Goal: Task Accomplishment & Management: Manage account settings

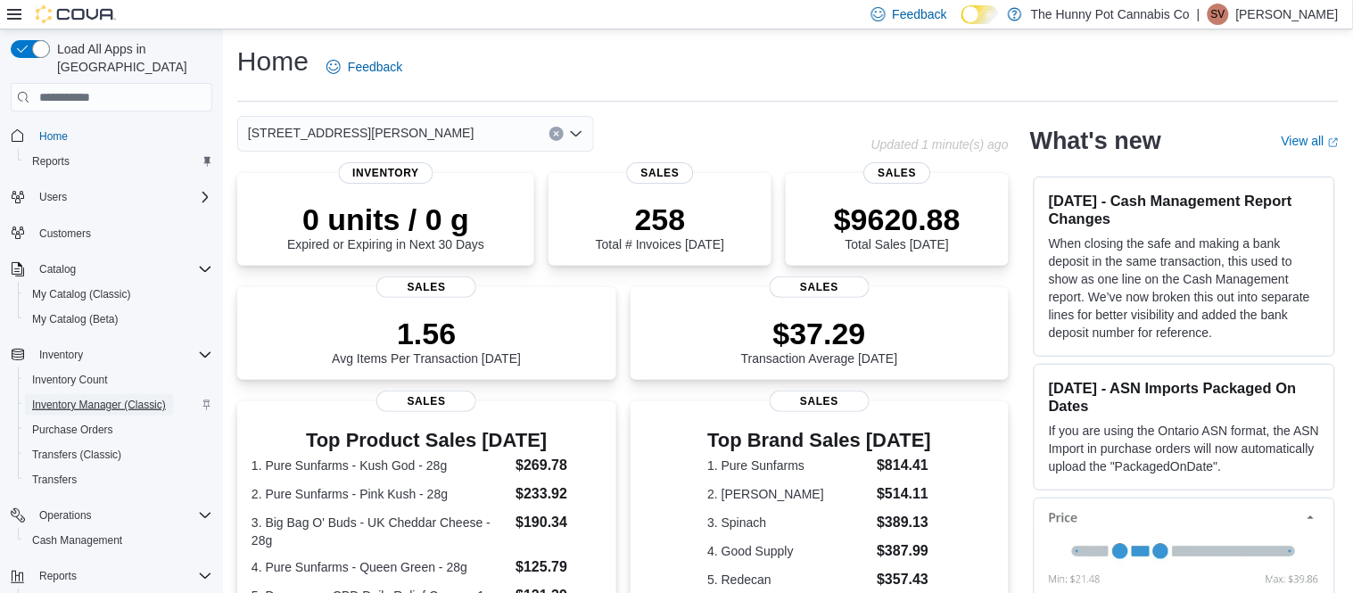
click at [95, 398] on span "Inventory Manager (Classic)" at bounding box center [99, 405] width 134 height 14
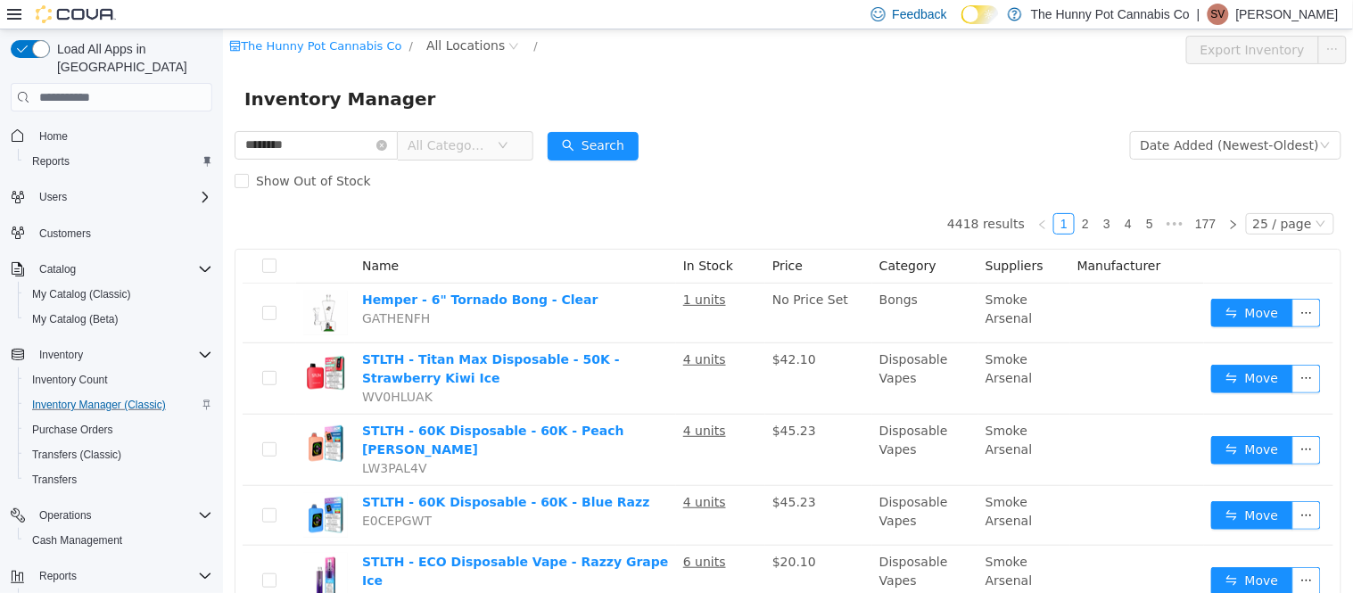
type input "********"
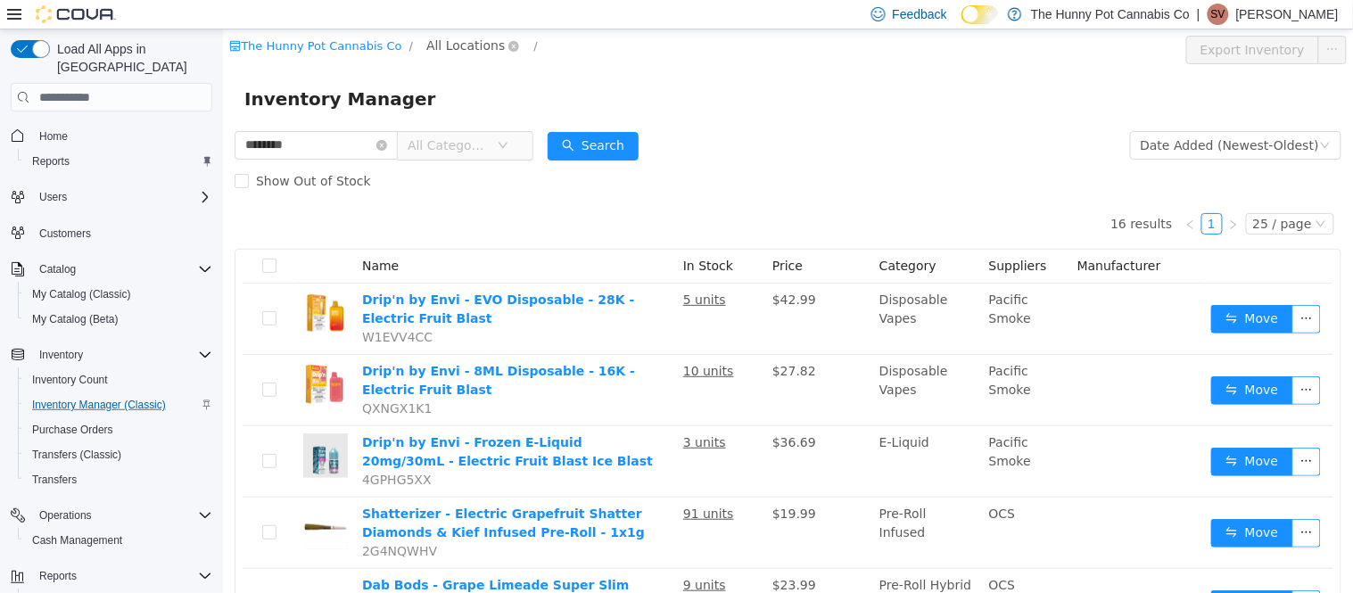
click at [453, 40] on span "All Locations" at bounding box center [465, 46] width 79 height 20
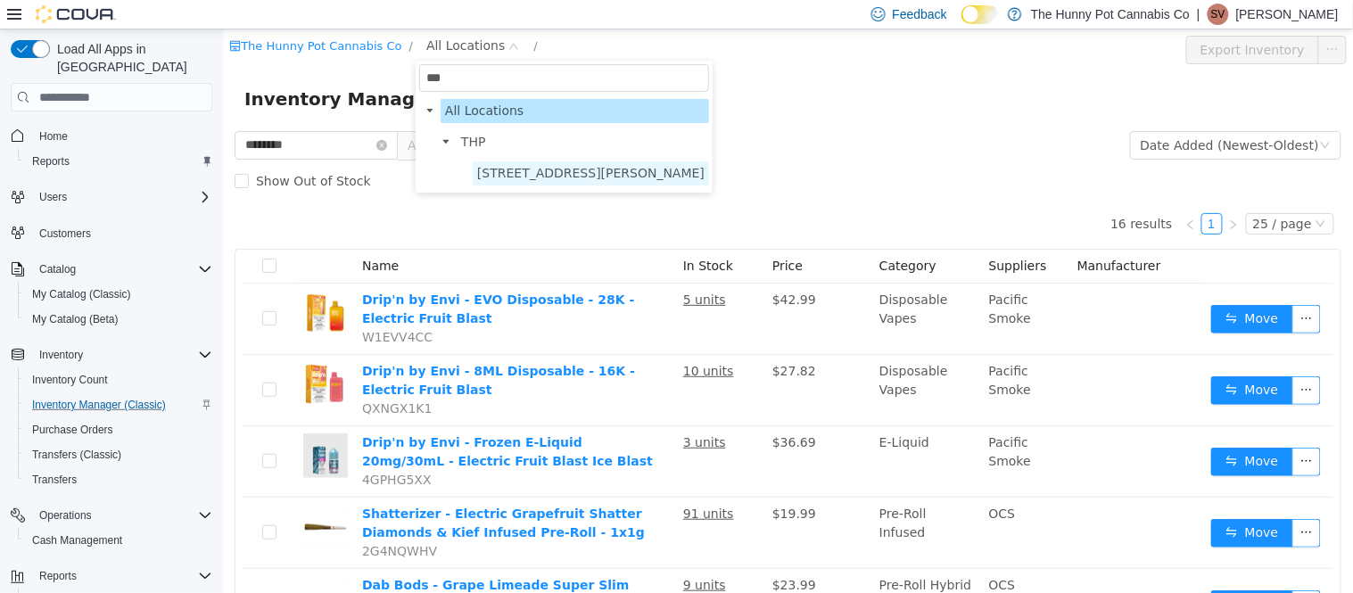
type input "***"
click at [525, 179] on span "[STREET_ADDRESS][PERSON_NAME]" at bounding box center [589, 173] width 227 height 14
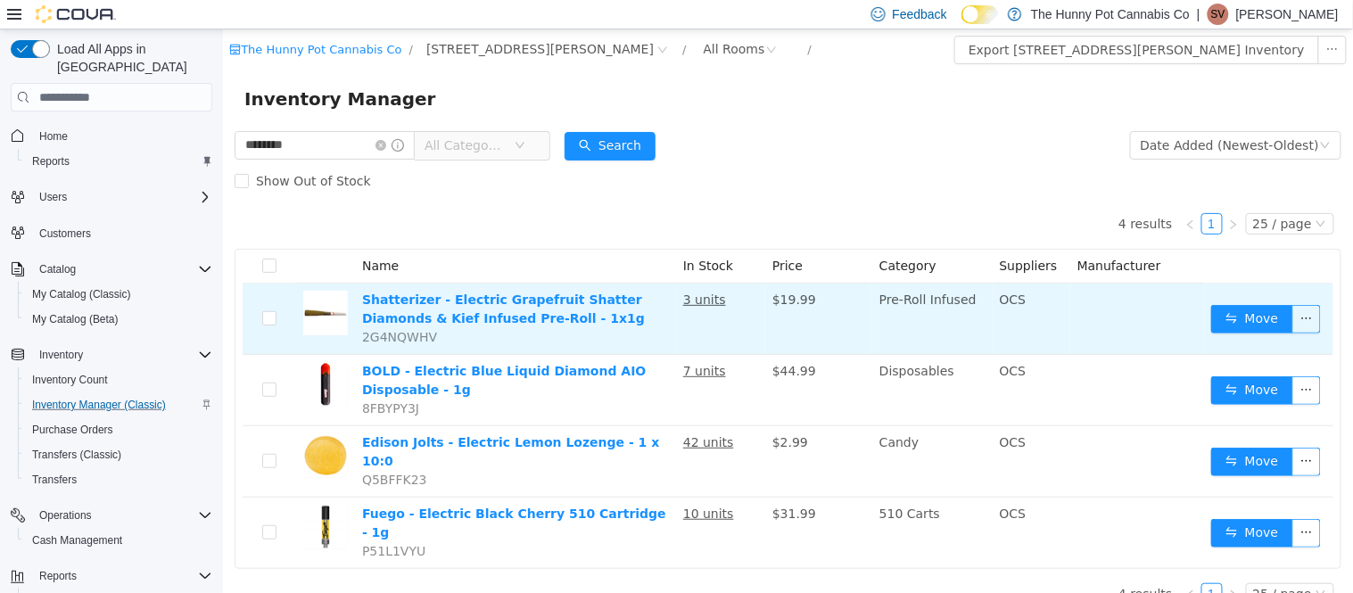
scroll to position [3, 0]
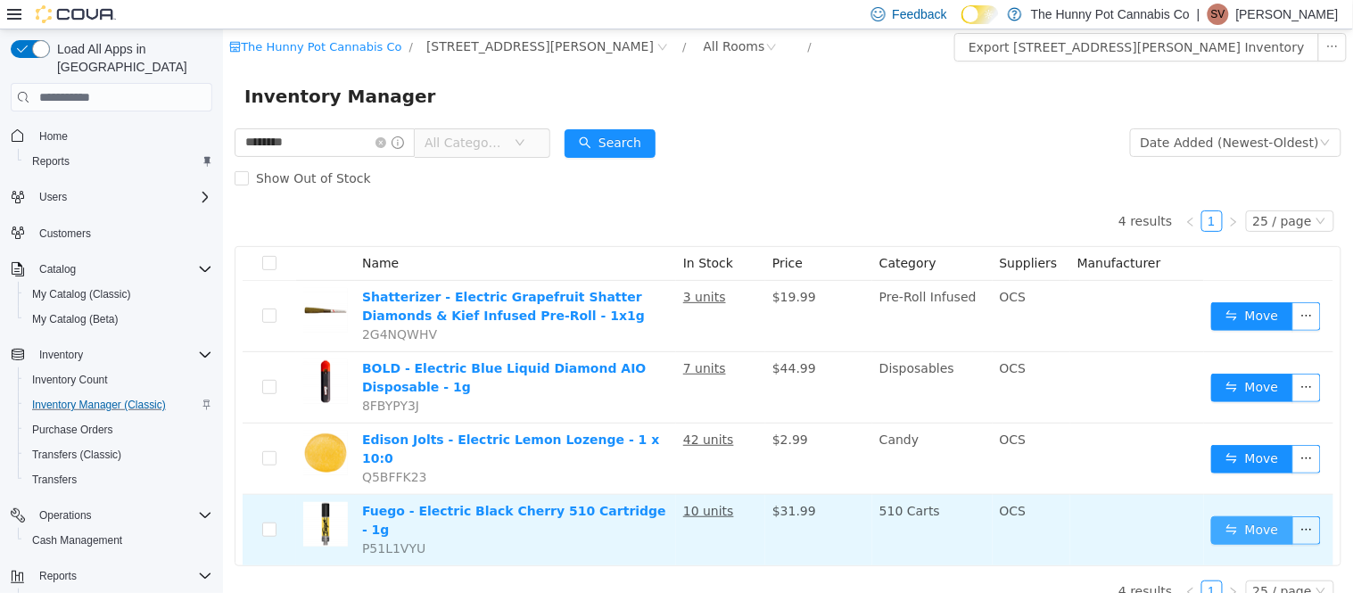
click at [1242, 517] on button "Move" at bounding box center [1252, 531] width 82 height 29
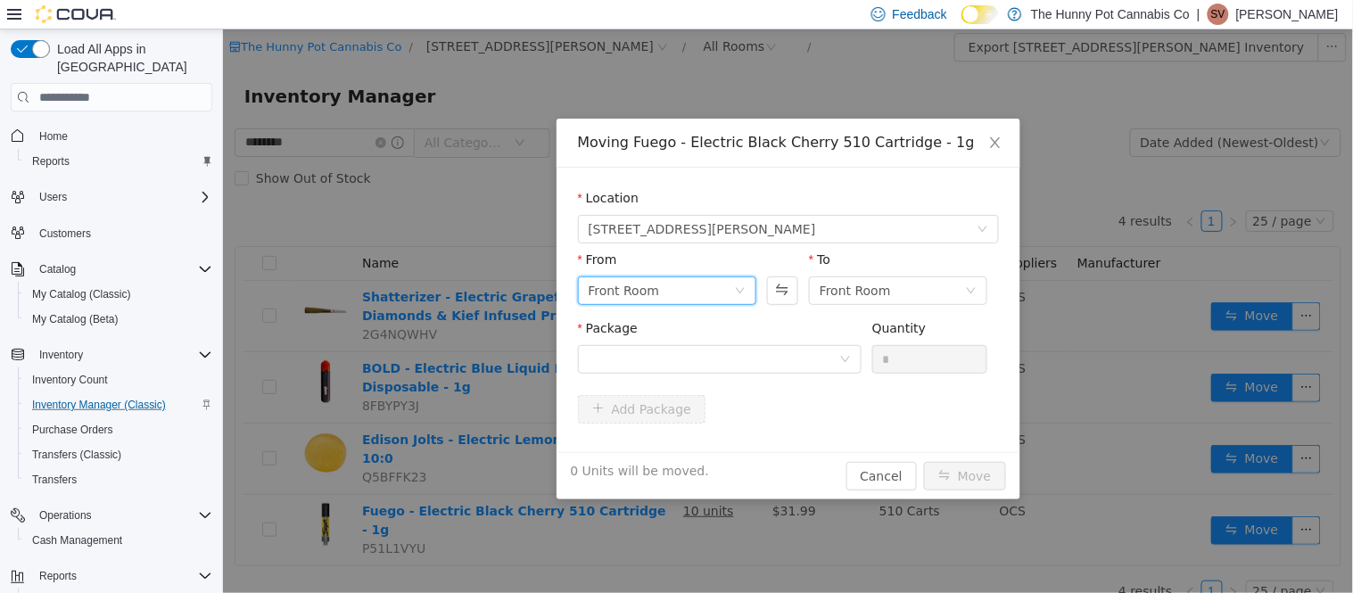
click at [715, 284] on div "Front Room" at bounding box center [660, 290] width 145 height 27
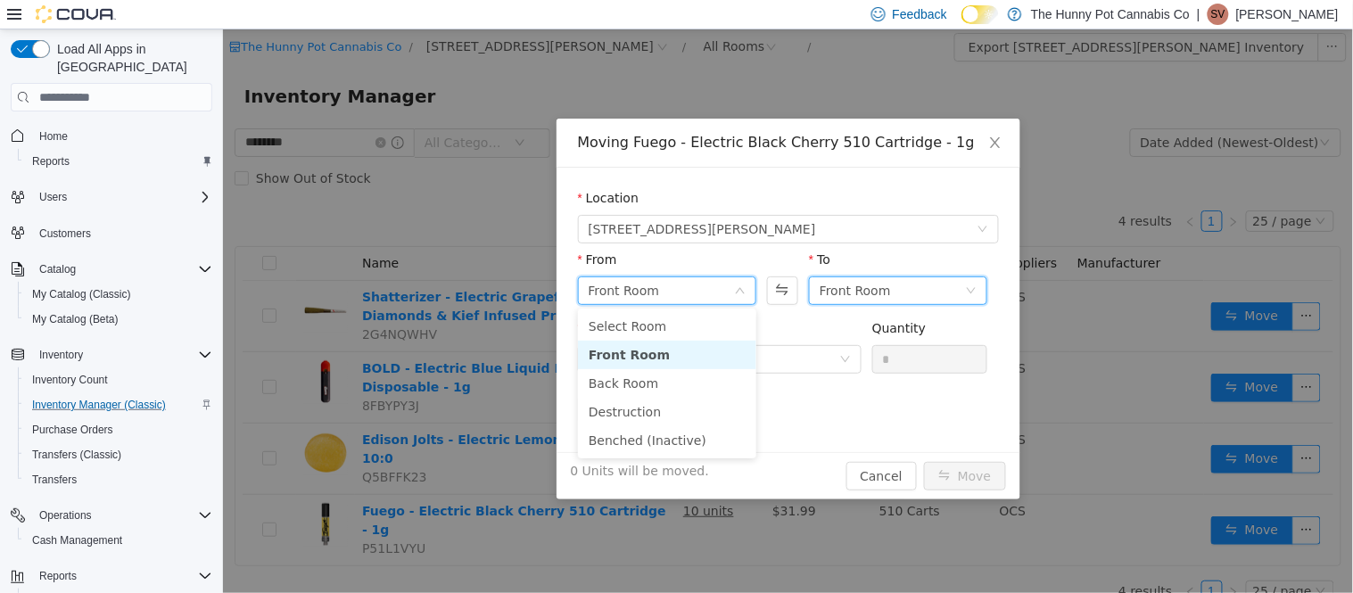
click at [859, 294] on div "Front Room" at bounding box center [854, 290] width 71 height 27
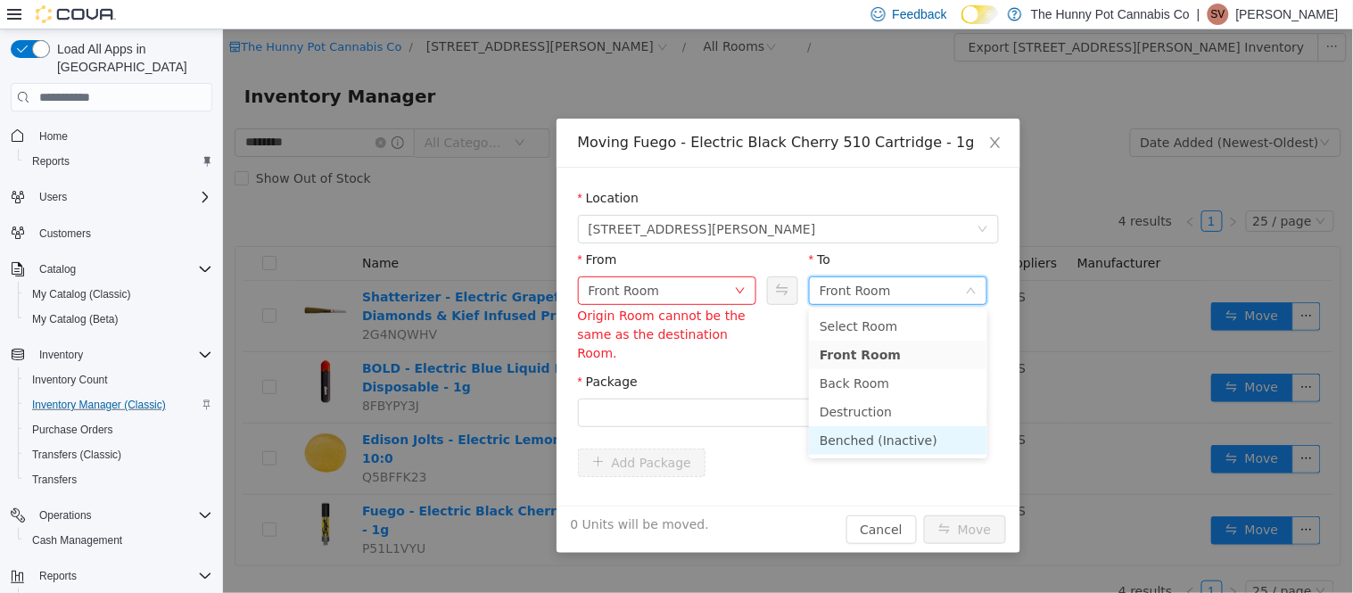
click at [850, 439] on li "Benched (Inactive)" at bounding box center [897, 440] width 178 height 29
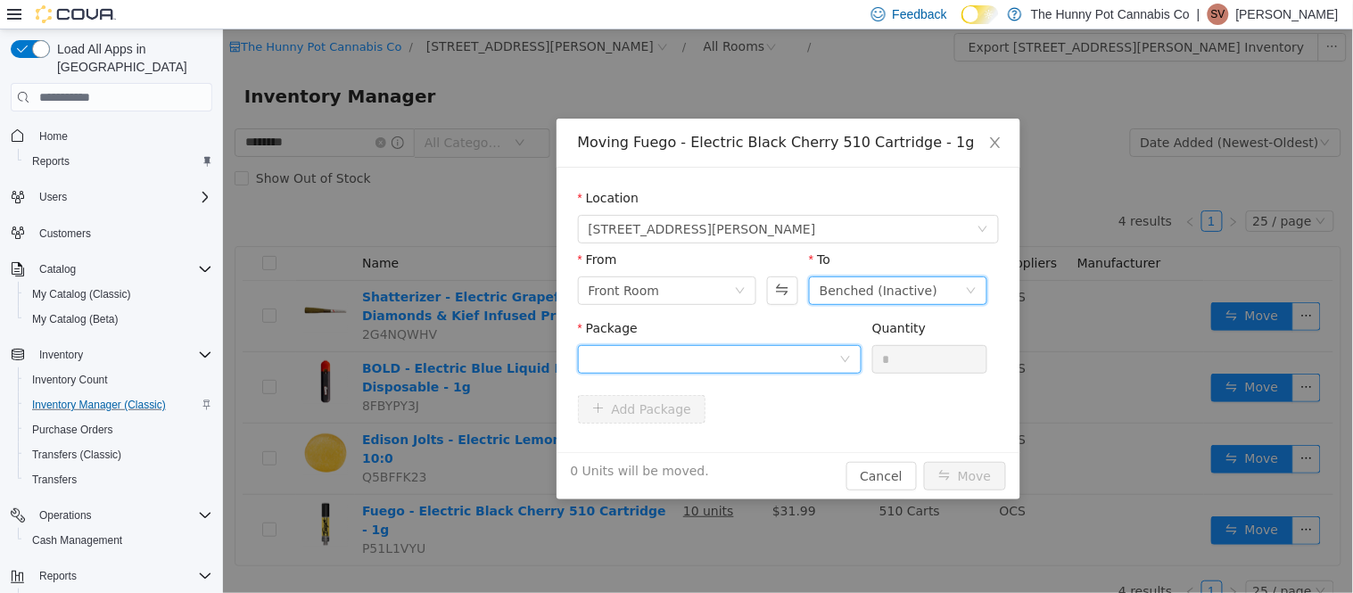
click at [727, 362] on div at bounding box center [713, 359] width 251 height 27
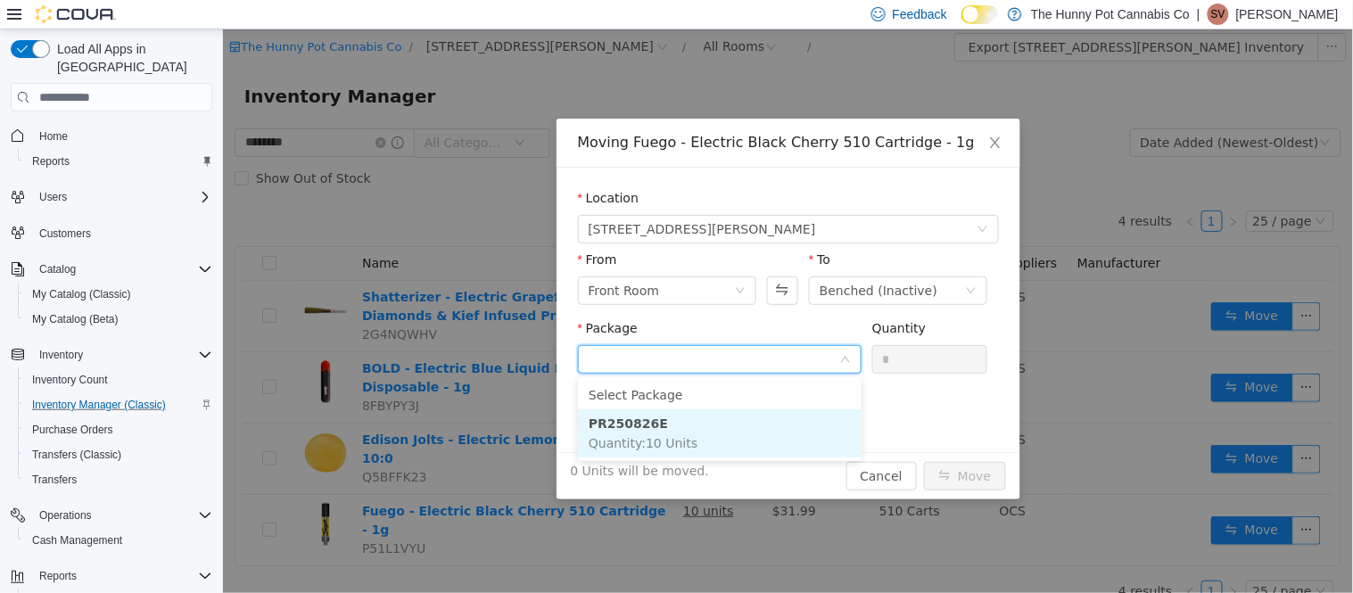
click at [706, 430] on li "PR250826E Quantity : 10 Units" at bounding box center [719, 433] width 284 height 48
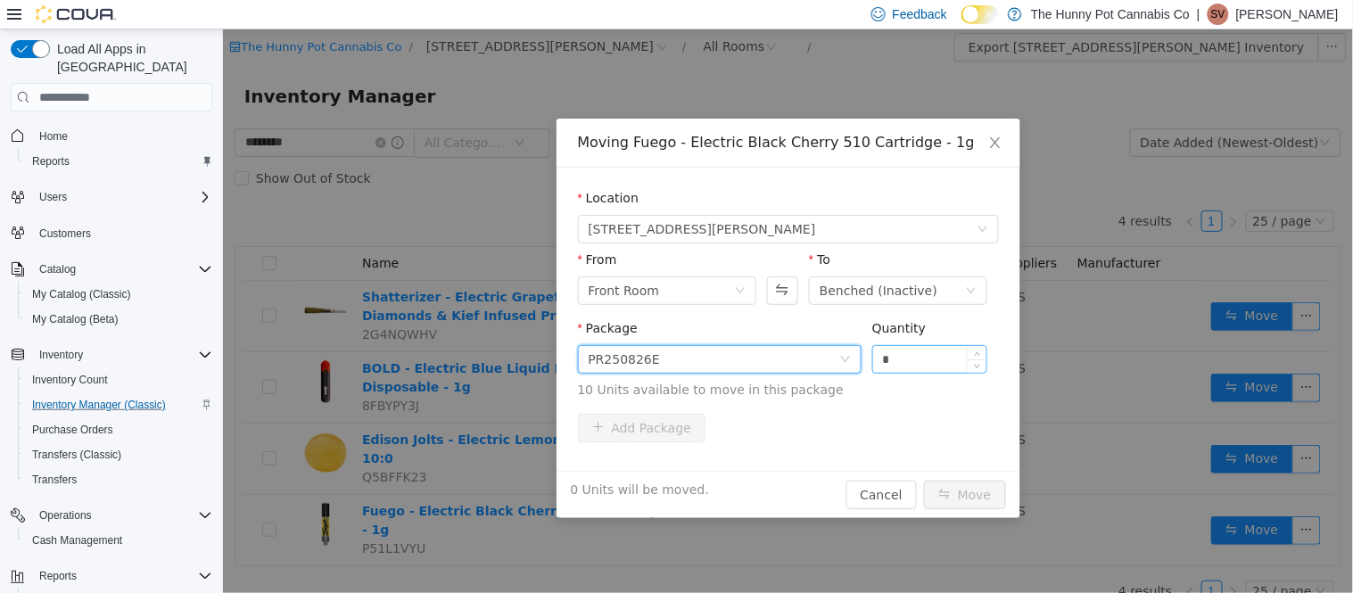
click at [894, 352] on input "*" at bounding box center [930, 359] width 114 height 27
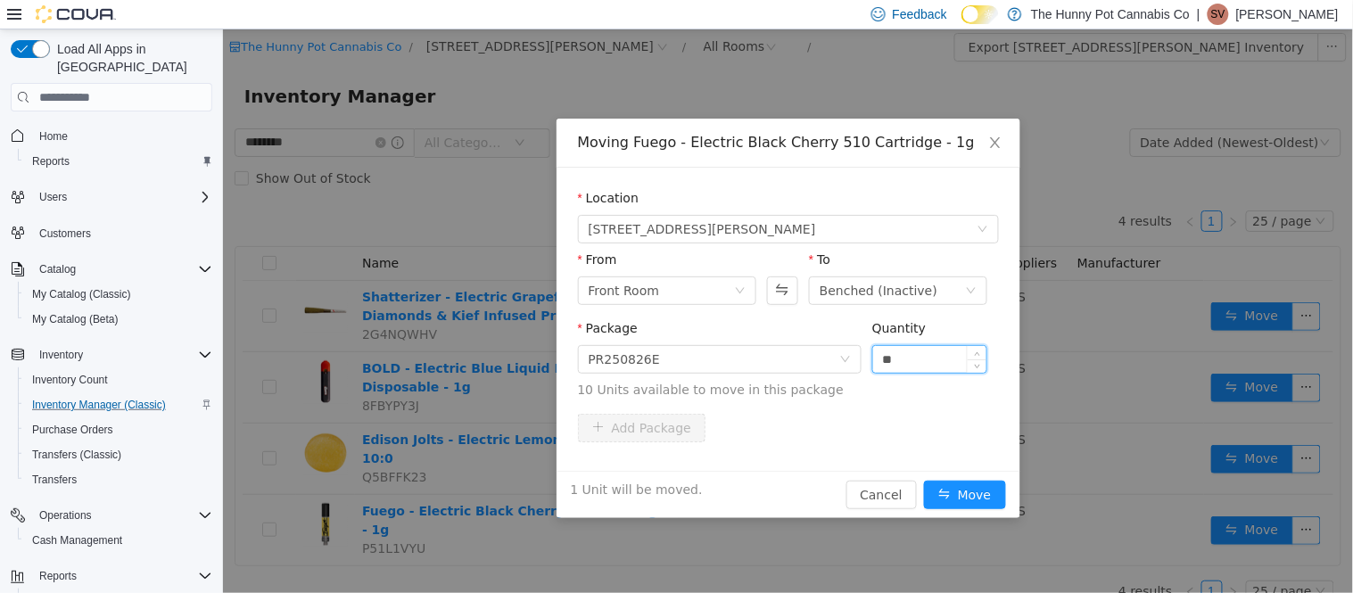
type input "*"
click at [953, 483] on button "Move" at bounding box center [964, 495] width 82 height 29
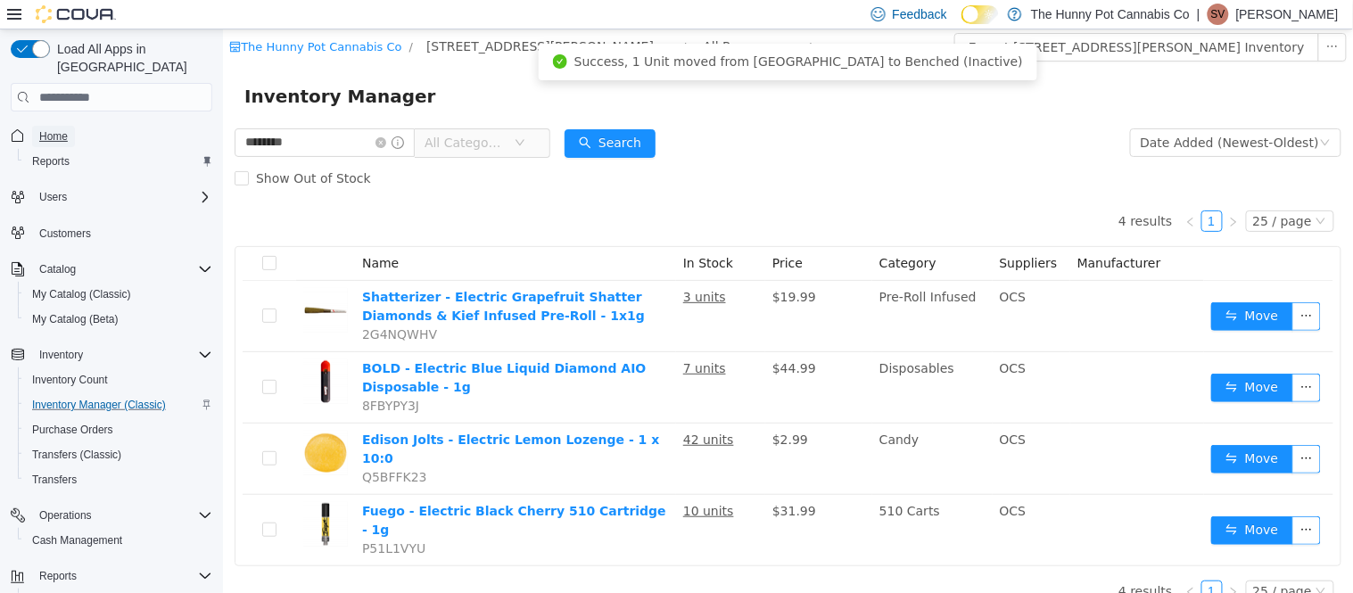
click at [34, 126] on link "Home" at bounding box center [53, 136] width 43 height 21
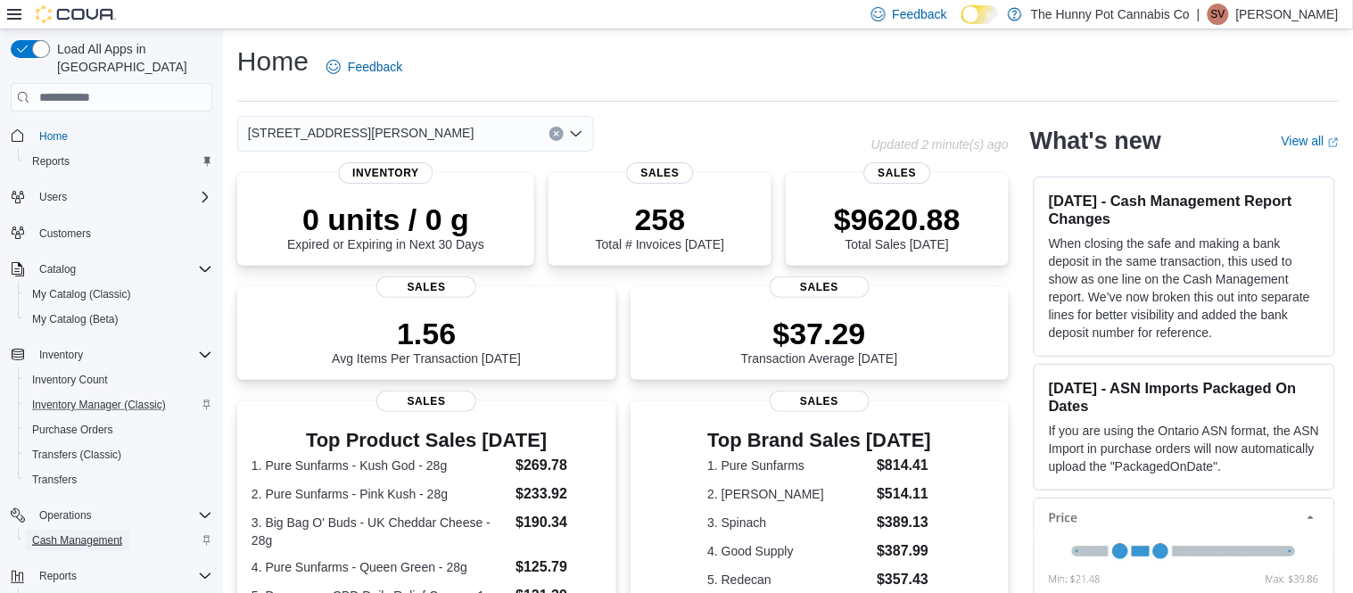
click at [86, 531] on span "Cash Management" at bounding box center [77, 540] width 90 height 21
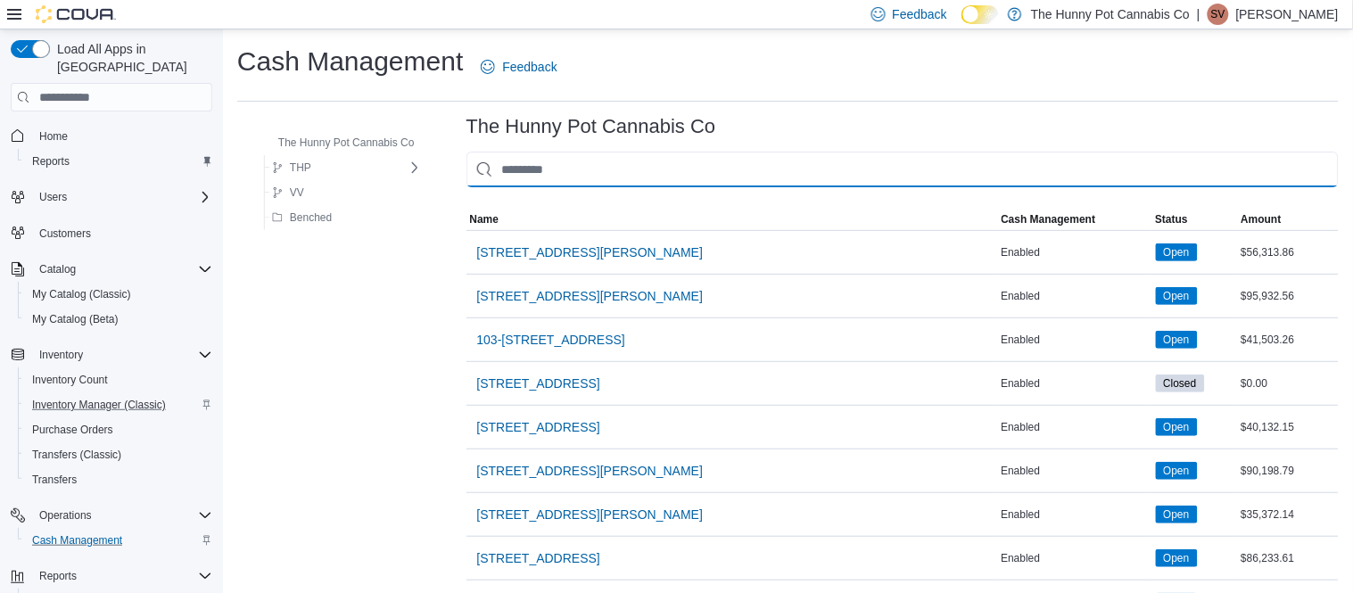
click at [548, 177] on input "This is a search bar. As you type, the results lower in the page will automatic…" at bounding box center [903, 170] width 873 height 36
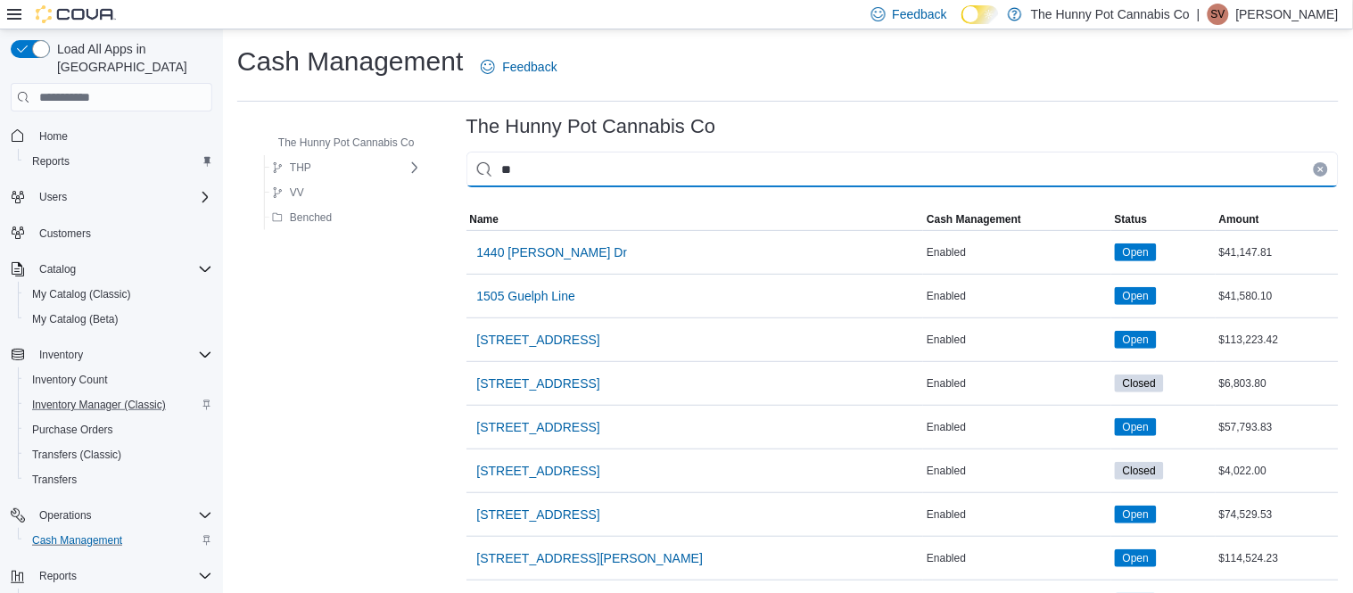
type input "***"
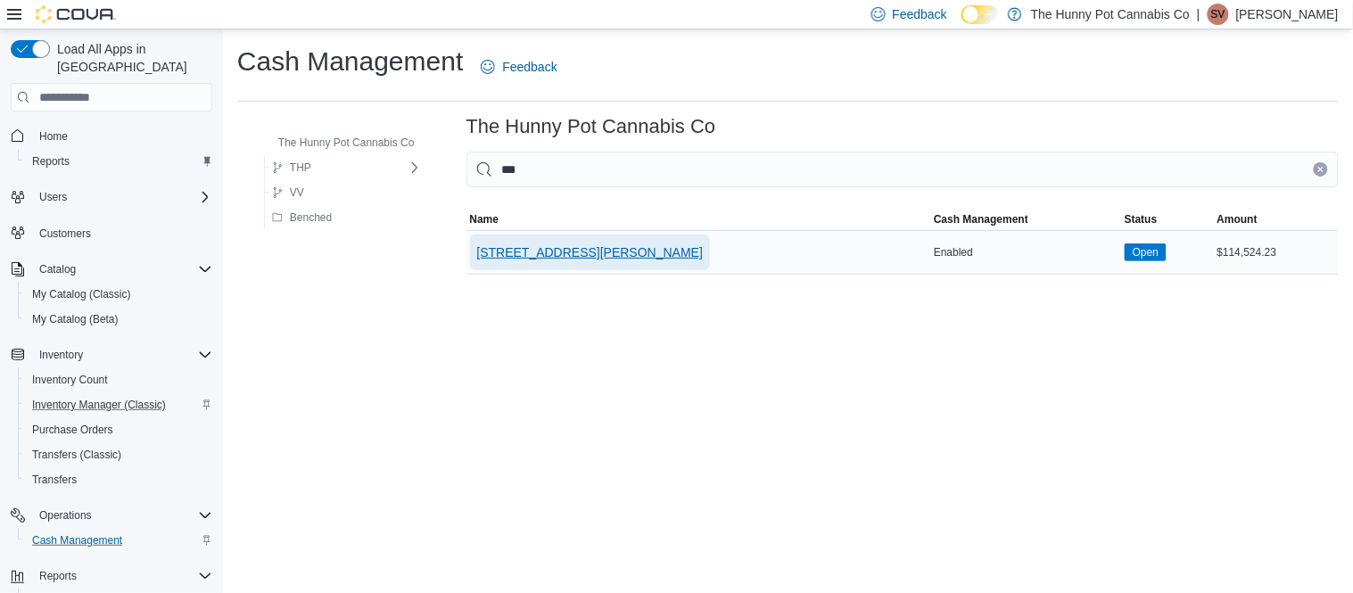
click at [528, 254] on span "[STREET_ADDRESS][PERSON_NAME]" at bounding box center [590, 253] width 227 height 18
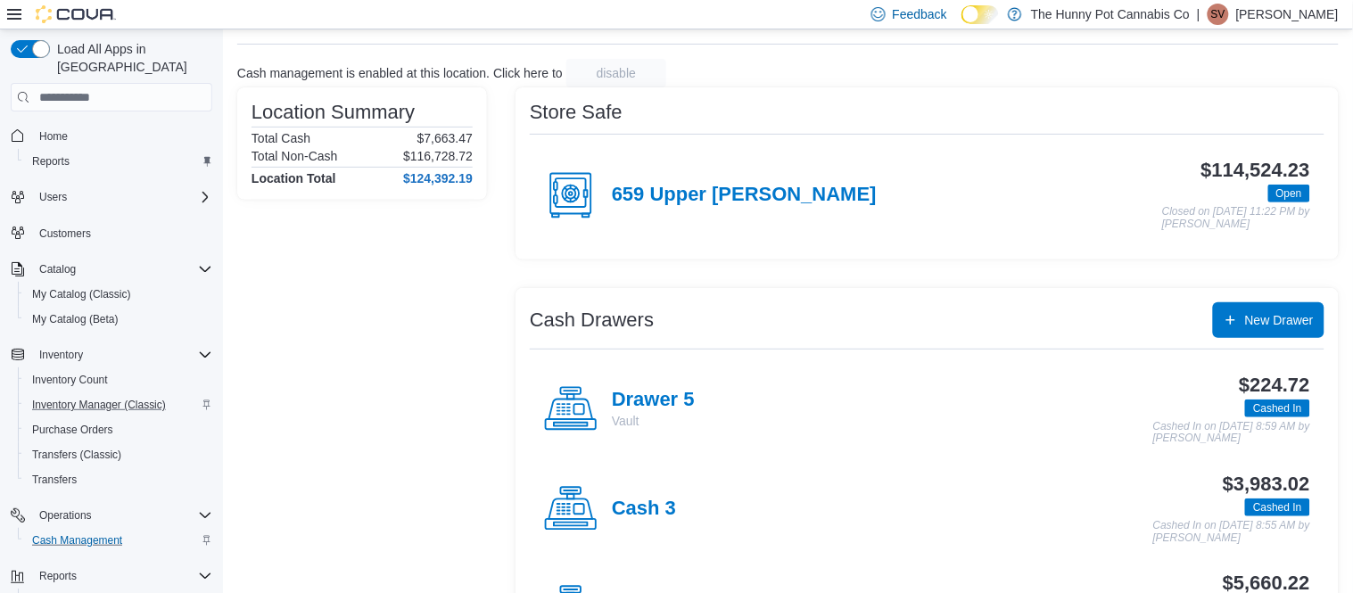
scroll to position [90, 0]
click at [644, 517] on h4 "Cash 3" at bounding box center [644, 508] width 64 height 23
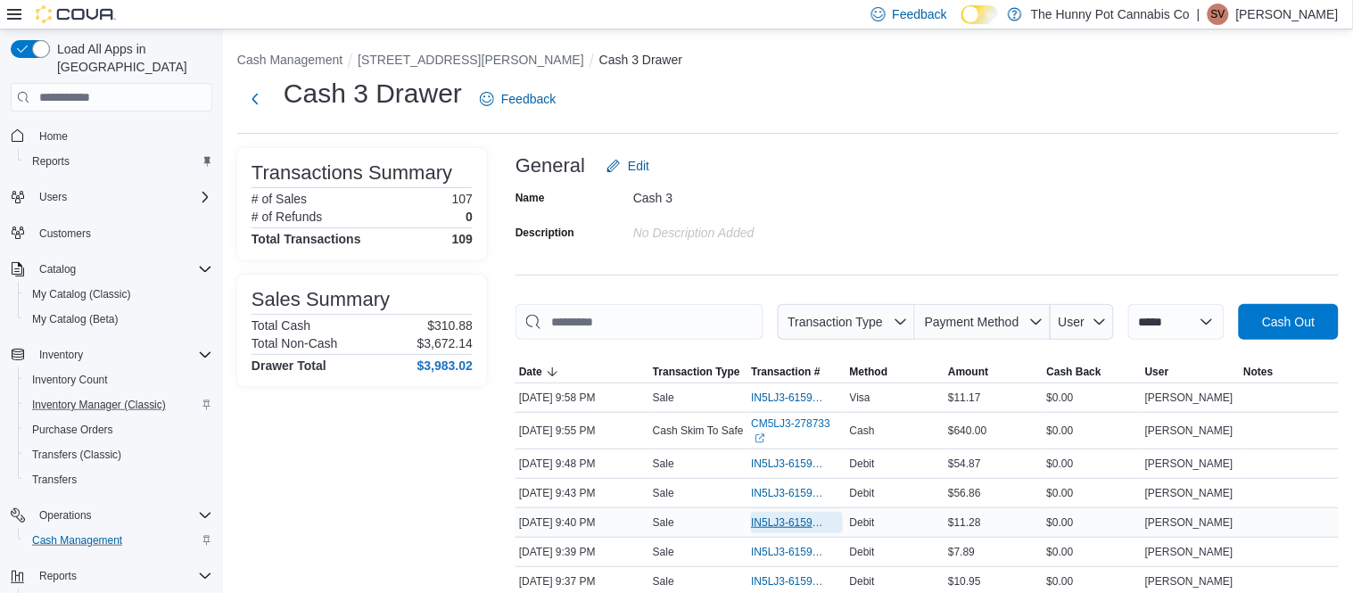
click at [773, 530] on span "IN5LJ3-6159783" at bounding box center [796, 522] width 91 height 21
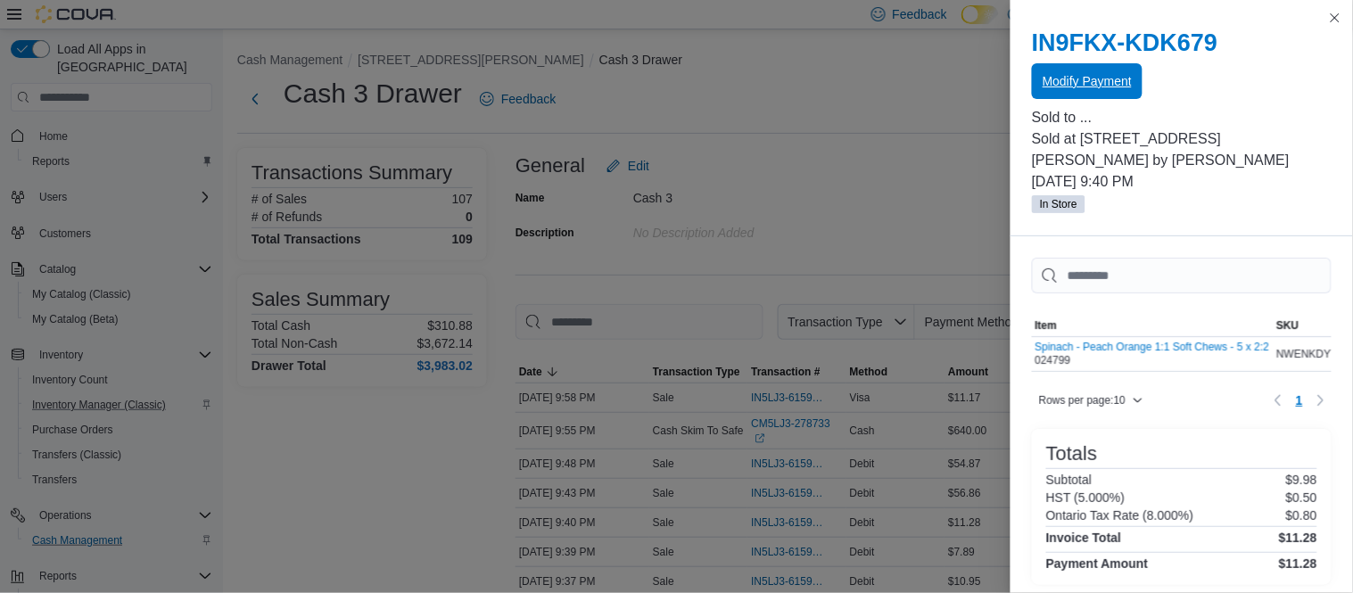
click at [1098, 92] on span "Modify Payment" at bounding box center [1087, 81] width 89 height 36
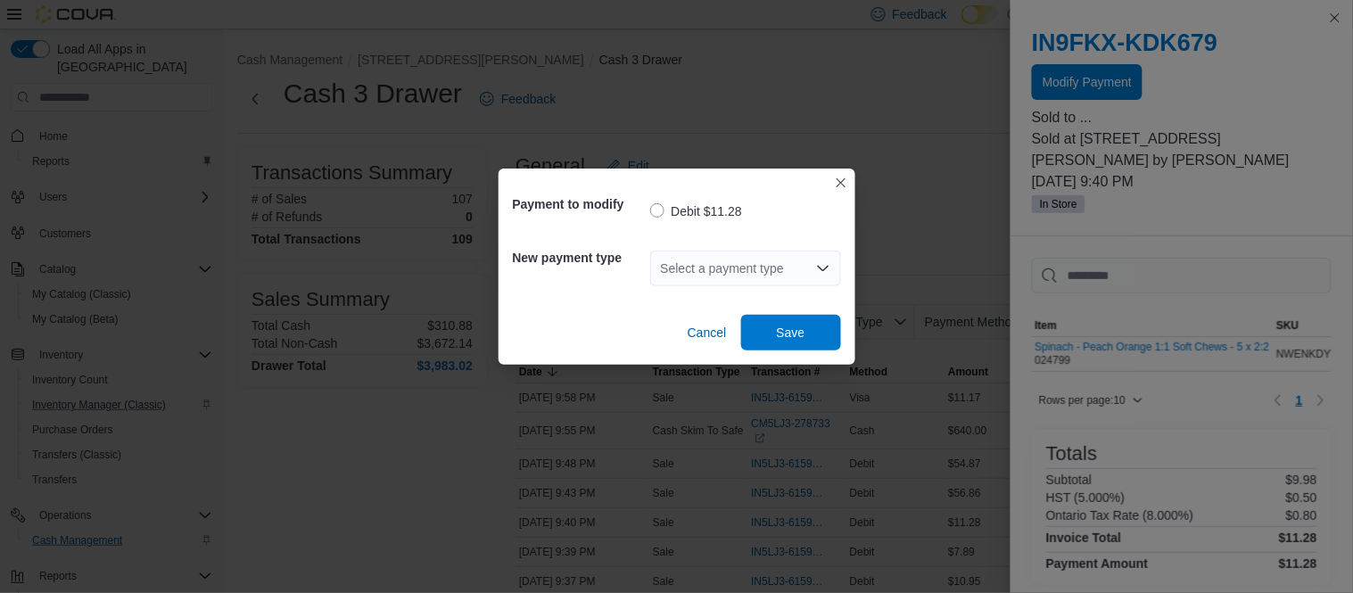
click at [715, 266] on div "Select a payment type" at bounding box center [745, 269] width 191 height 36
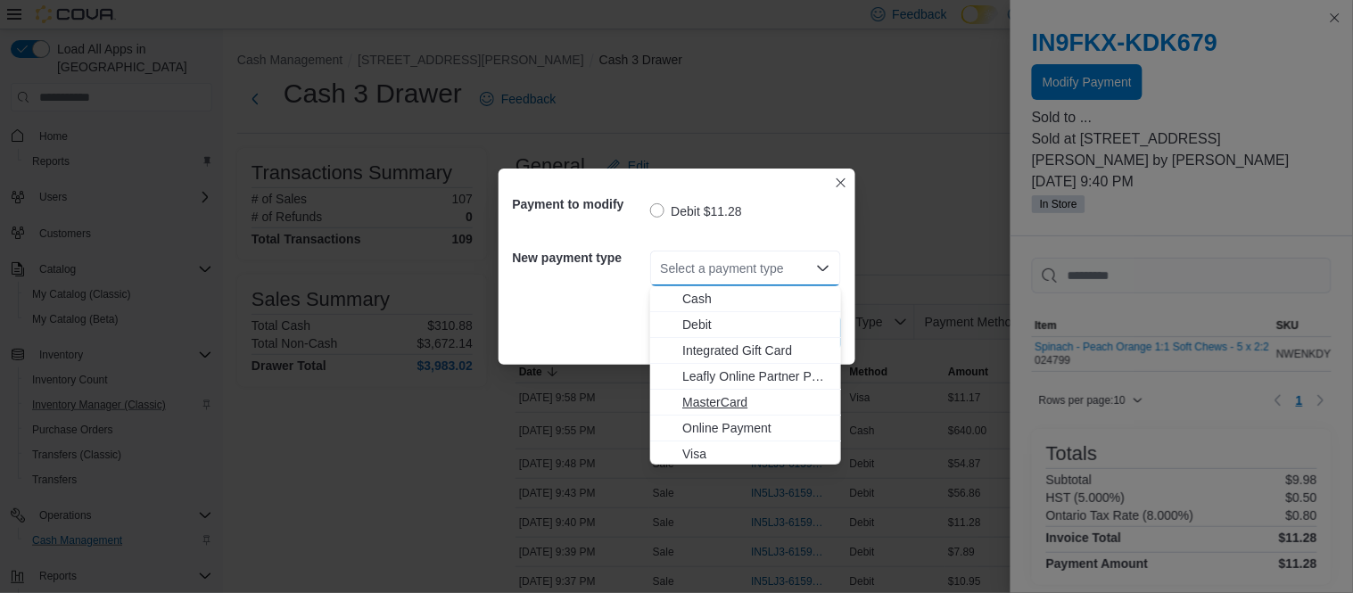
click at [714, 395] on span "MasterCard" at bounding box center [756, 402] width 148 height 18
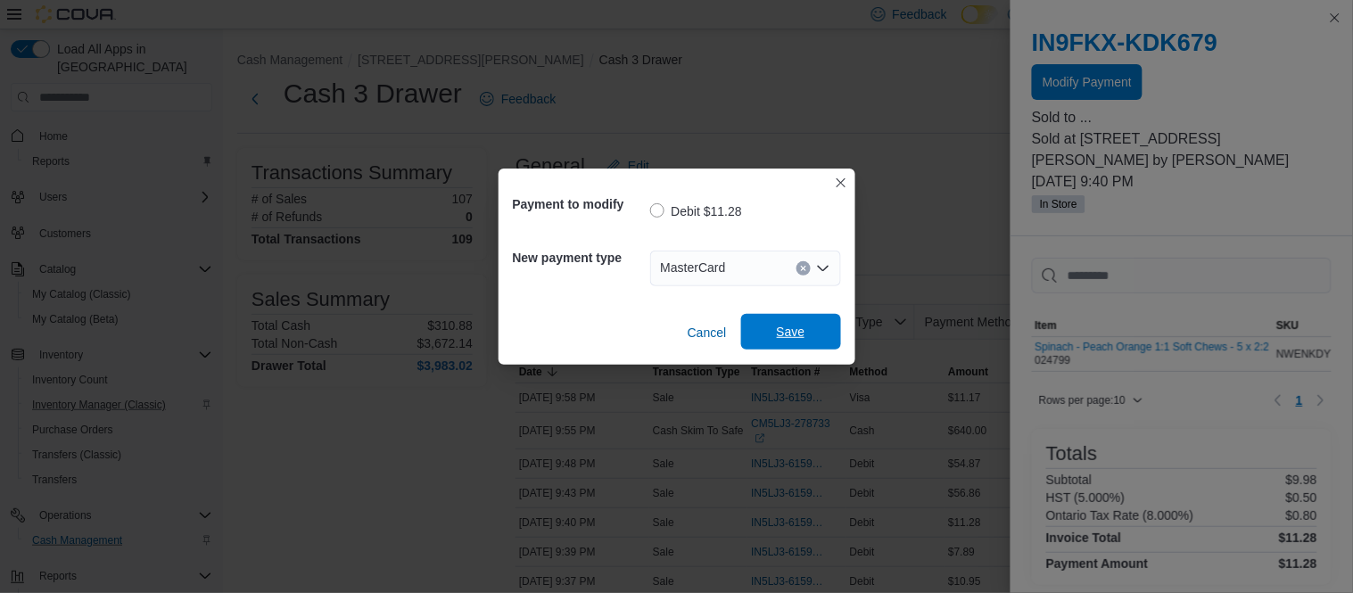
click at [799, 346] on span "Save" at bounding box center [791, 332] width 79 height 36
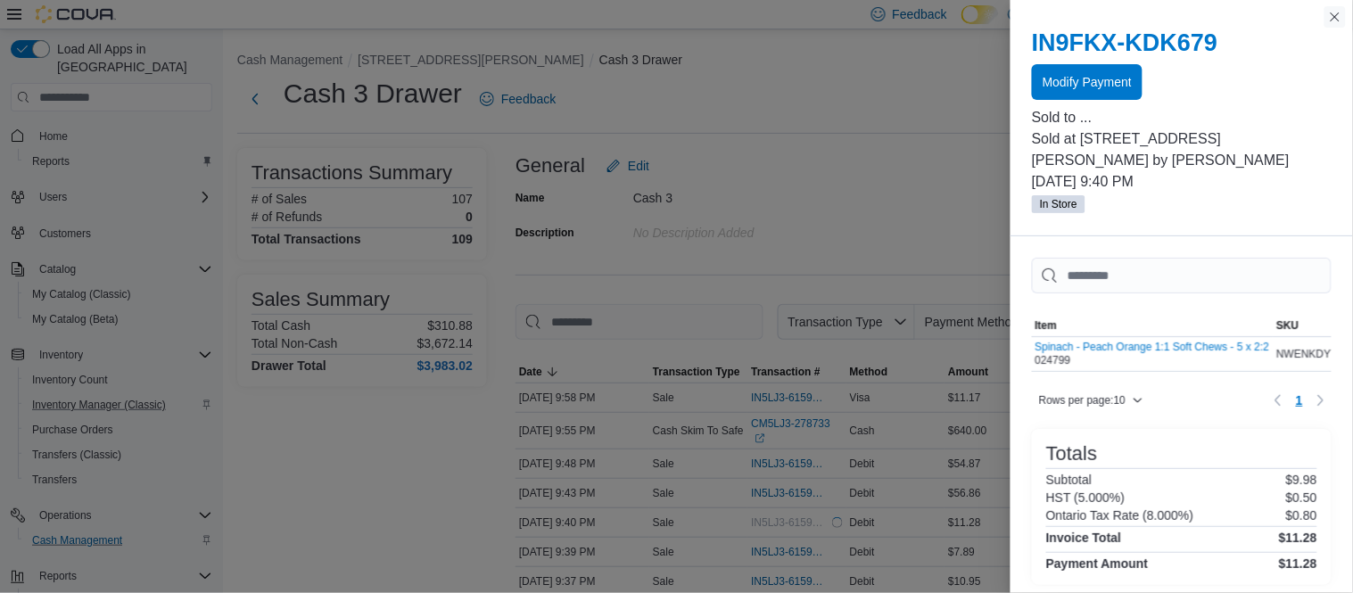
click at [1336, 18] on button "Close this dialog" at bounding box center [1335, 16] width 21 height 21
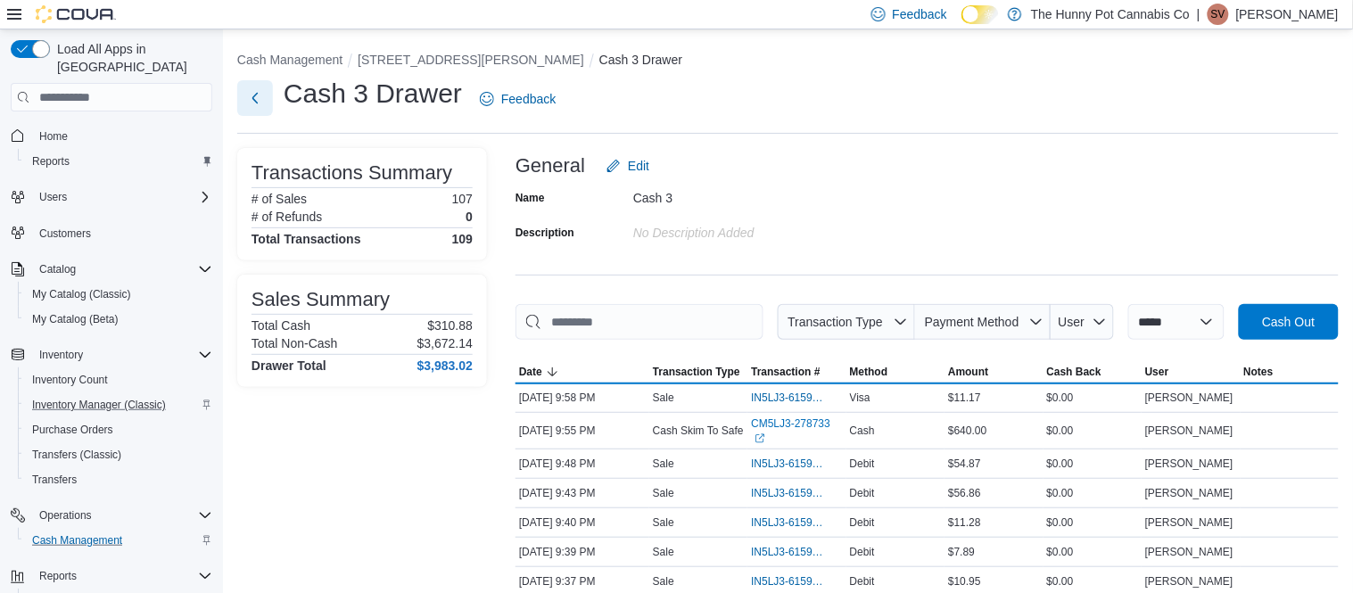
click at [257, 105] on button "Next" at bounding box center [255, 98] width 36 height 36
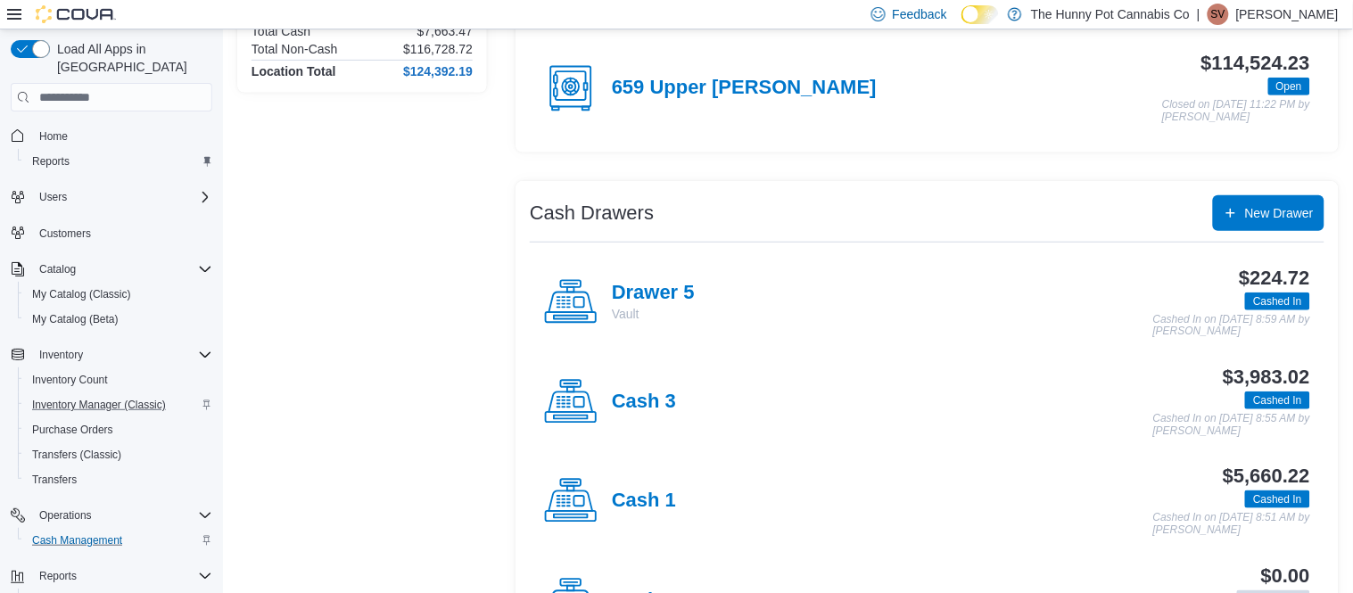
scroll to position [197, 0]
click at [626, 492] on h4 "Cash 1" at bounding box center [644, 500] width 64 height 23
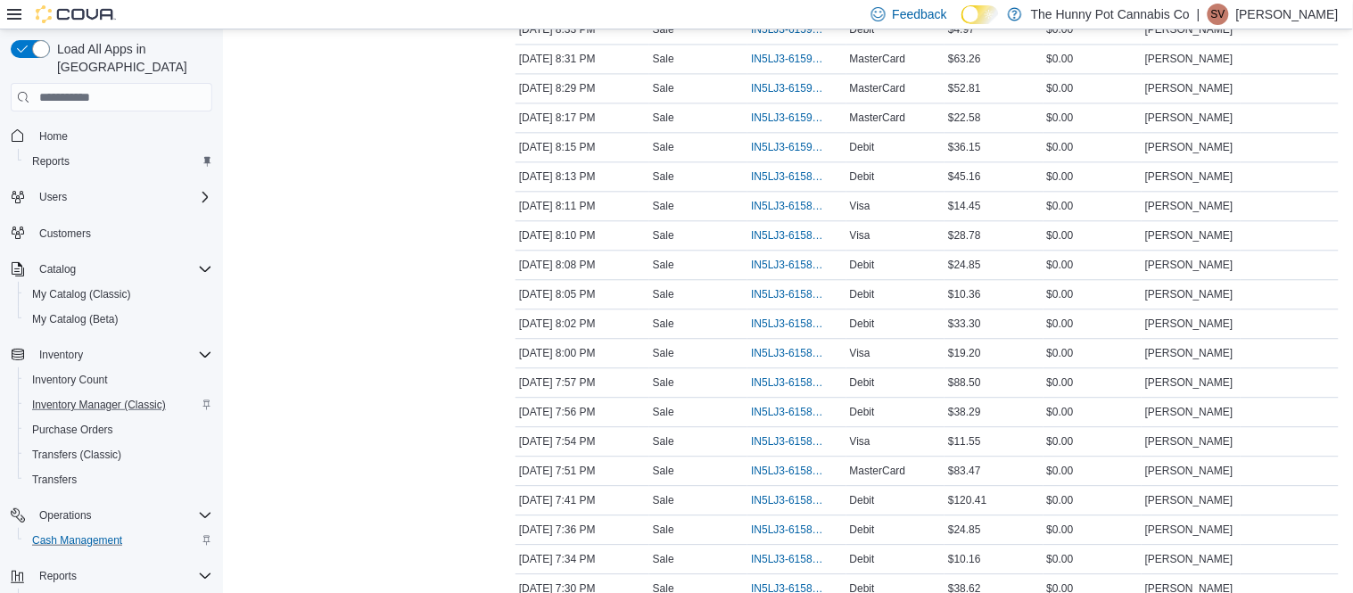
scroll to position [996, 0]
click at [798, 564] on span "IN5LJ3-6158581" at bounding box center [787, 557] width 73 height 14
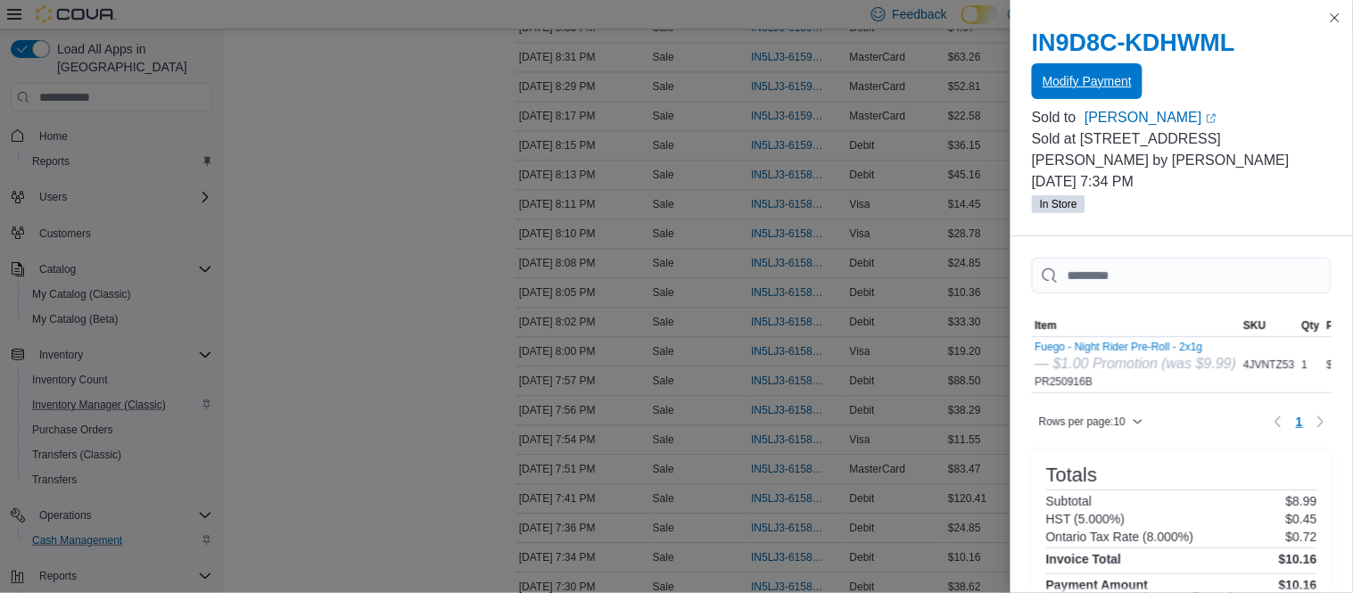
click at [1118, 87] on span "Modify Payment" at bounding box center [1087, 81] width 89 height 18
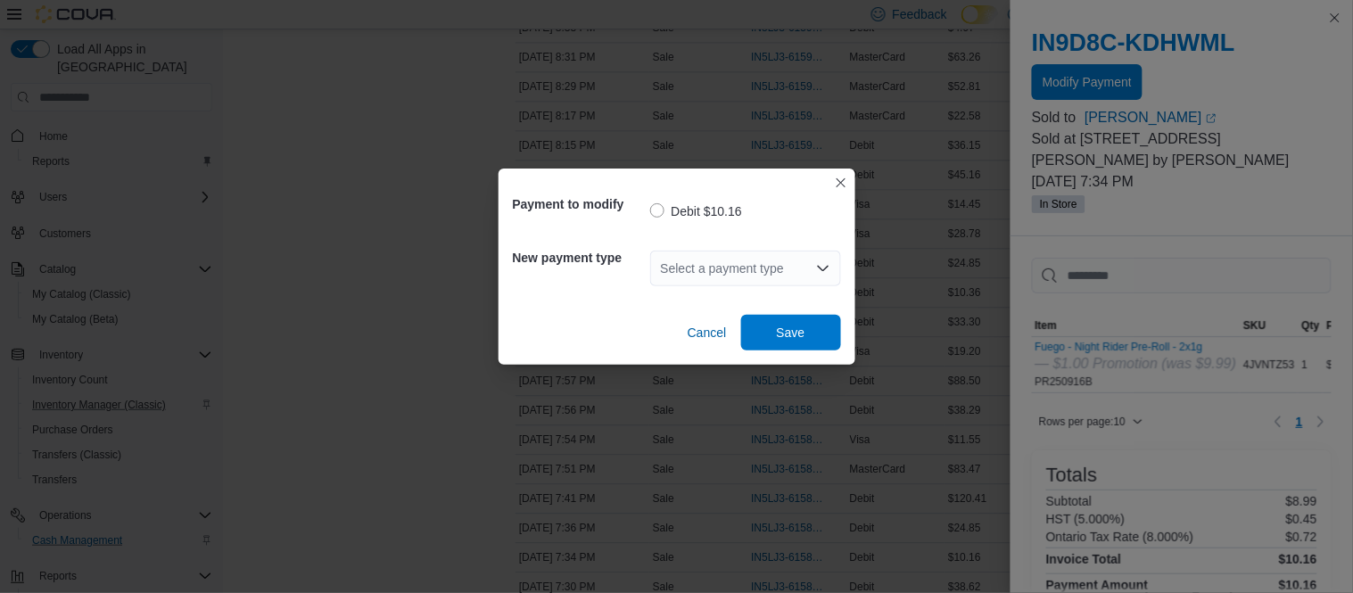
click at [782, 268] on div "Select a payment type" at bounding box center [745, 269] width 191 height 36
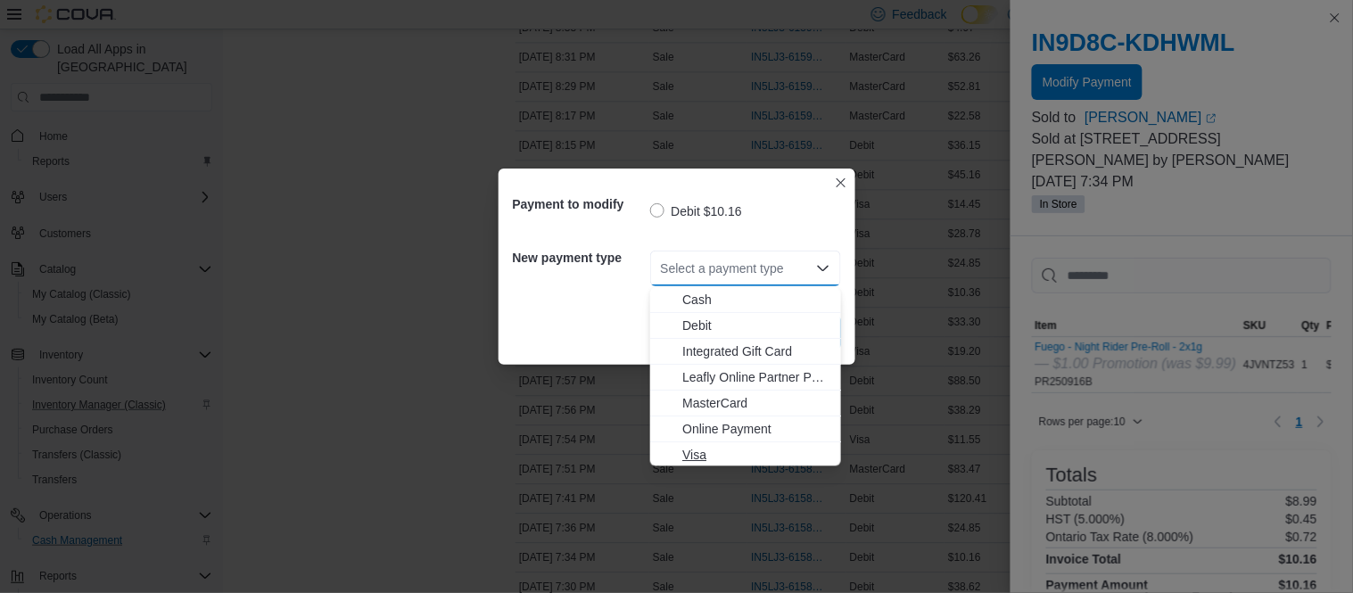
click at [705, 446] on span "Visa" at bounding box center [756, 455] width 148 height 18
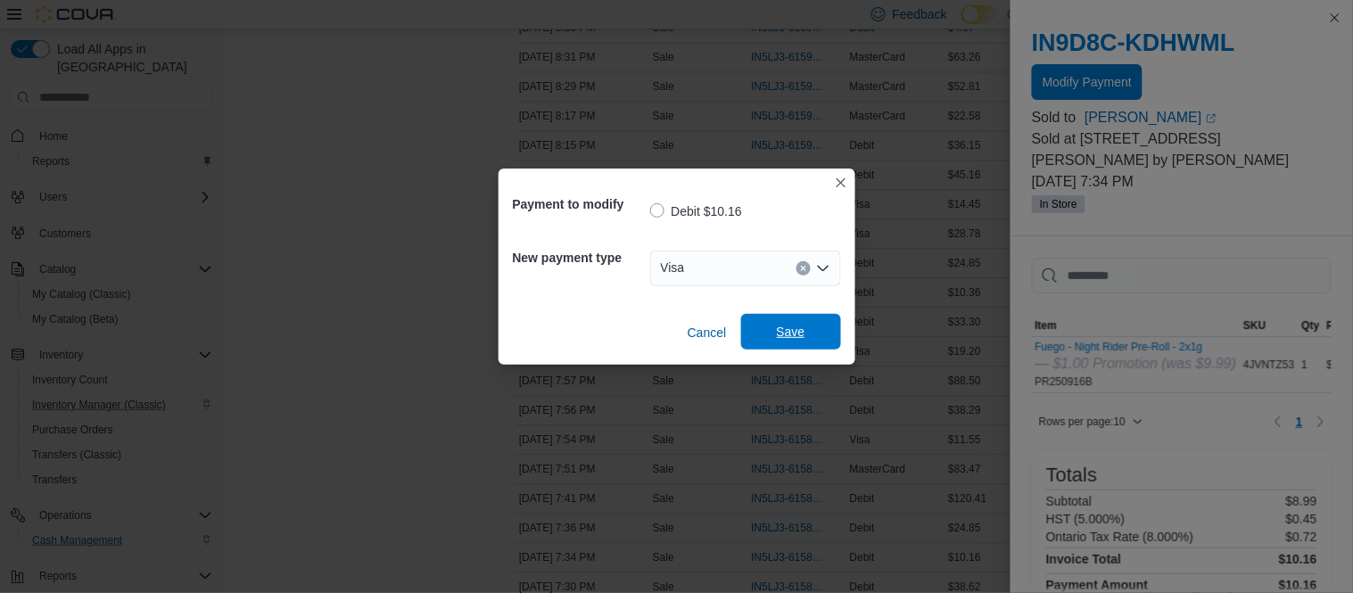
click at [786, 339] on span "Save" at bounding box center [791, 332] width 29 height 18
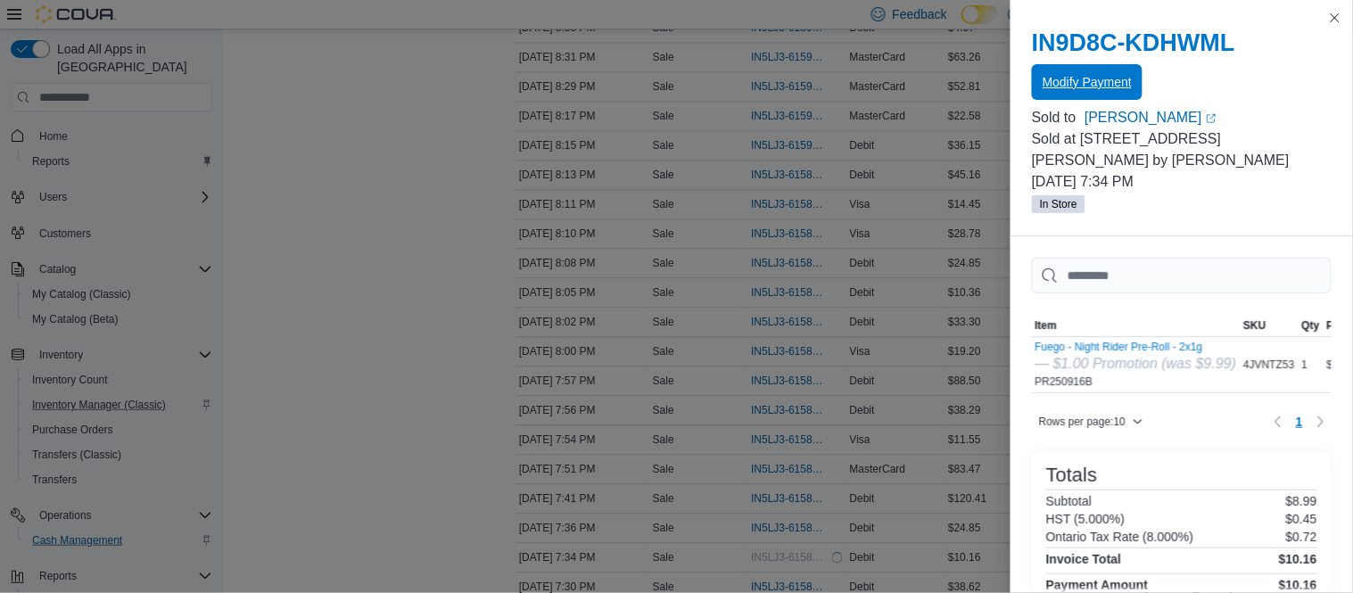
scroll to position [0, 0]
click at [1339, 24] on button "Close this dialog" at bounding box center [1335, 16] width 21 height 21
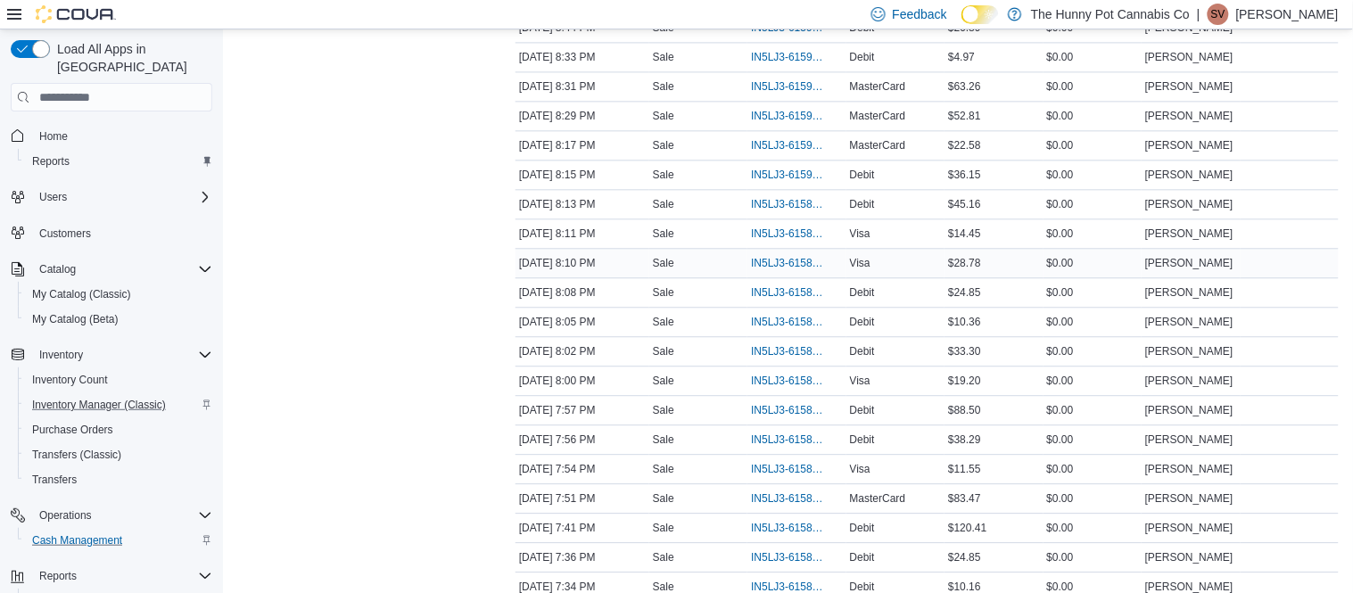
scroll to position [840, 0]
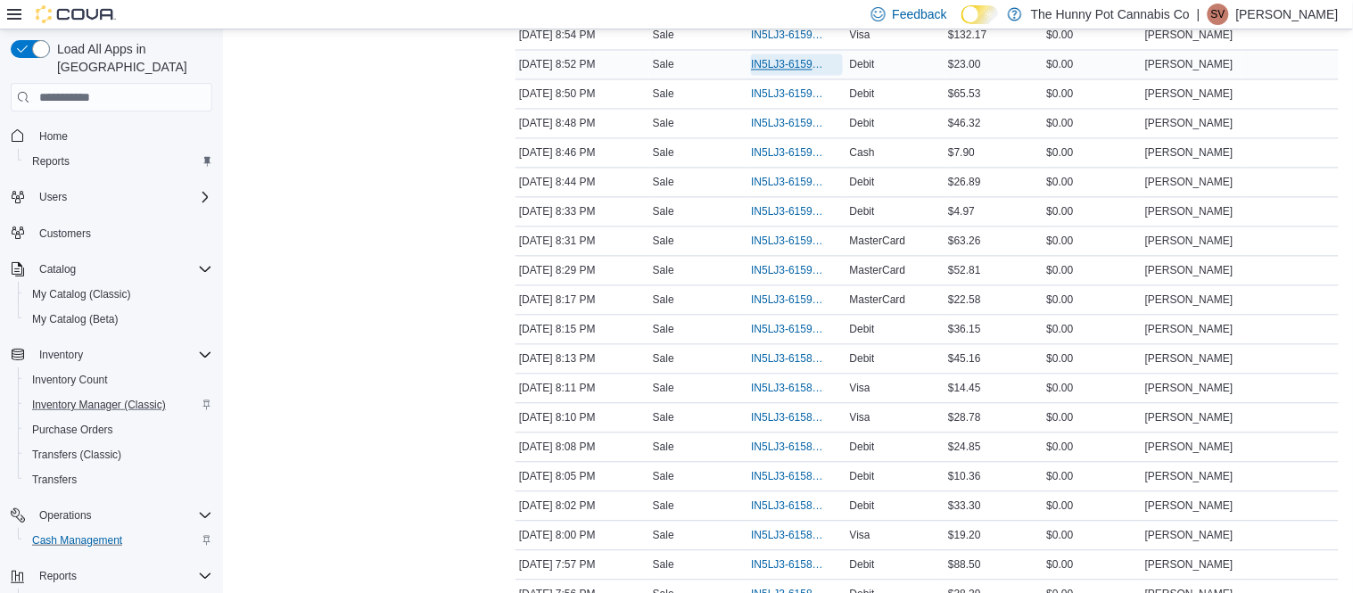
click at [775, 70] on span "IN5LJ3-6159346" at bounding box center [787, 65] width 73 height 14
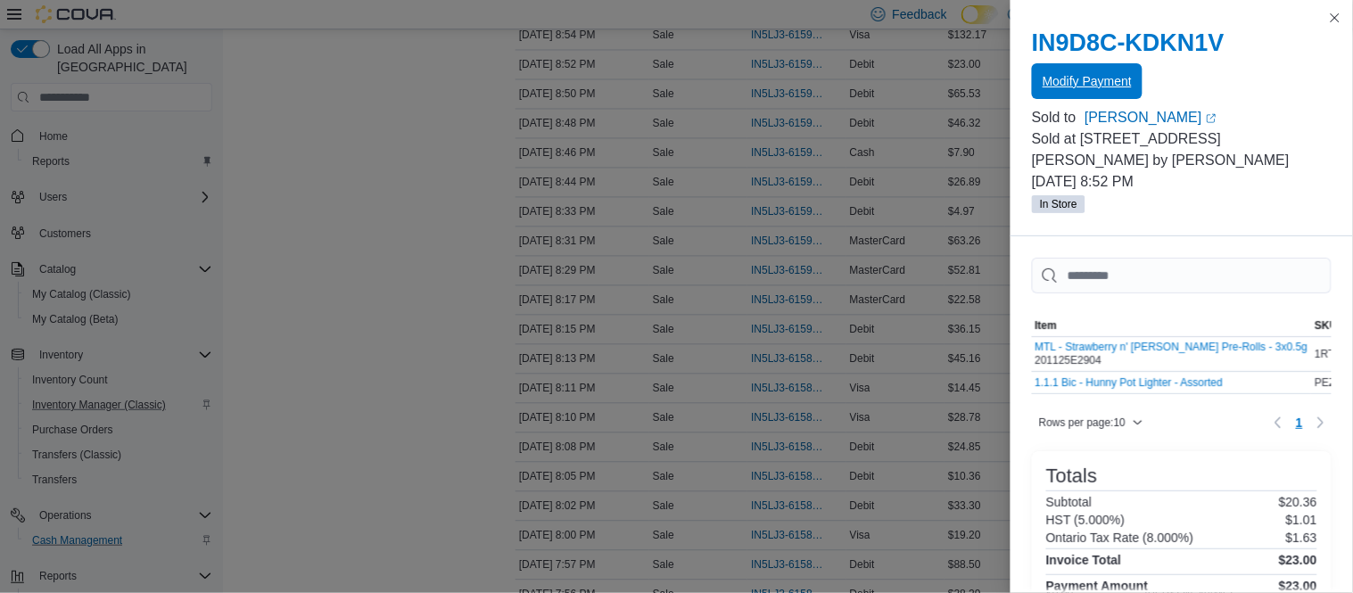
click at [1073, 87] on span "Modify Payment" at bounding box center [1087, 81] width 89 height 18
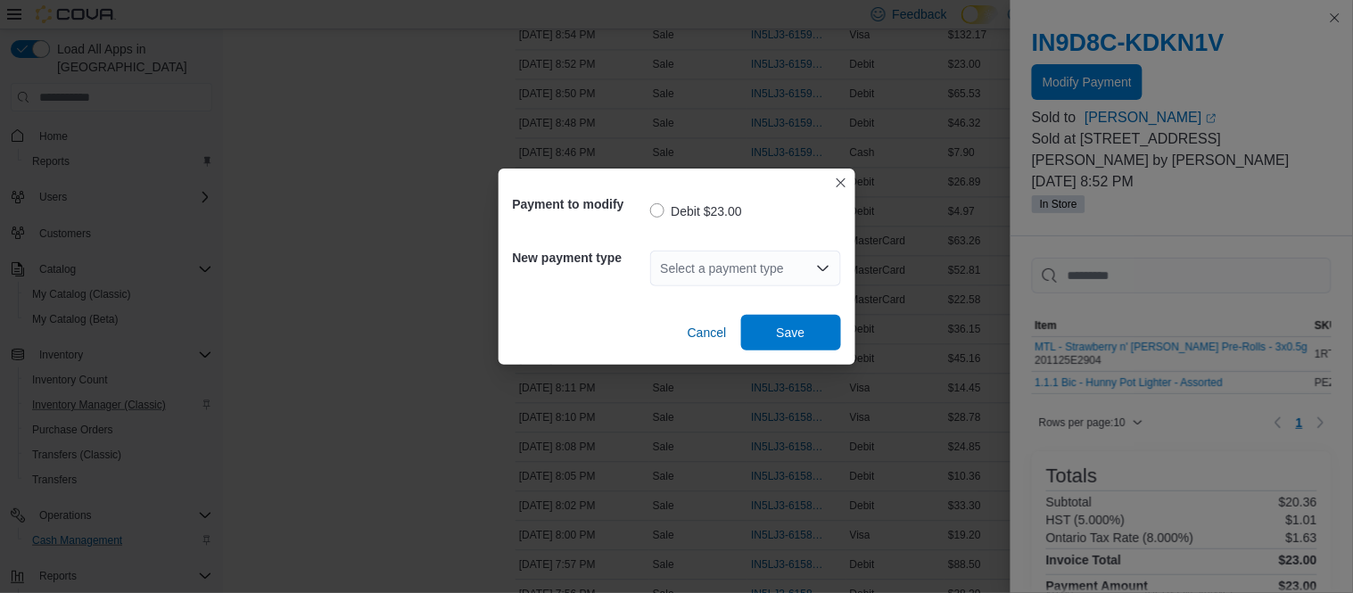
click at [789, 279] on div "Select a payment type" at bounding box center [745, 269] width 191 height 36
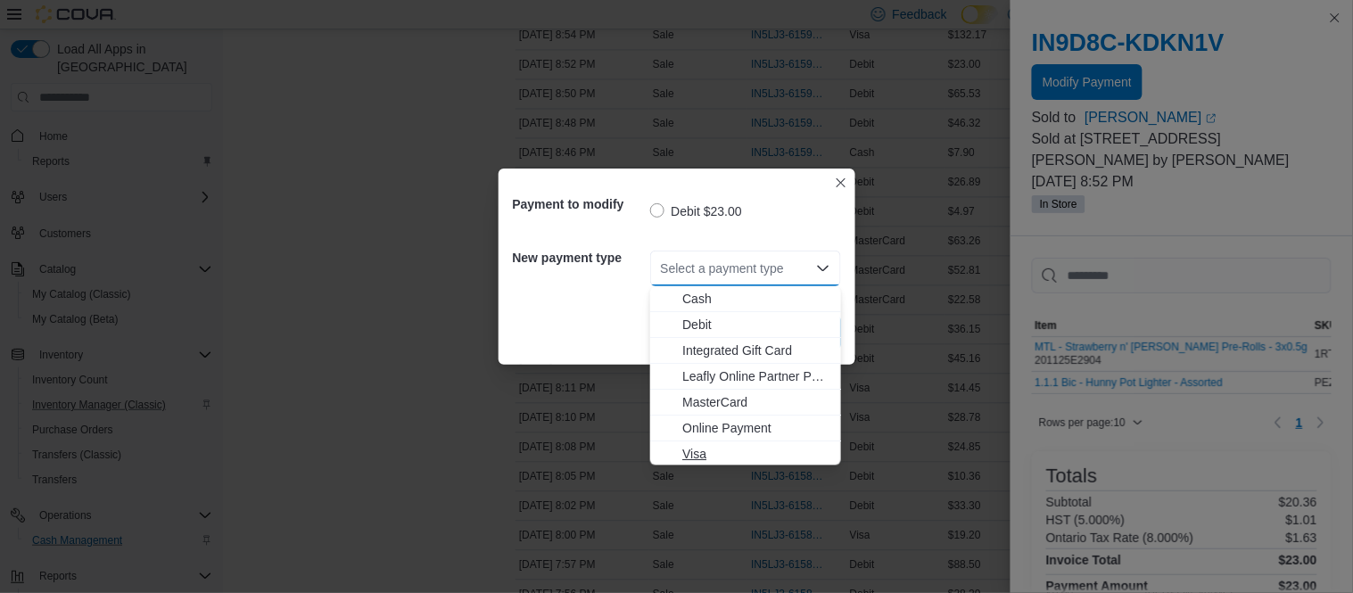
click at [732, 443] on button "Visa" at bounding box center [745, 456] width 191 height 26
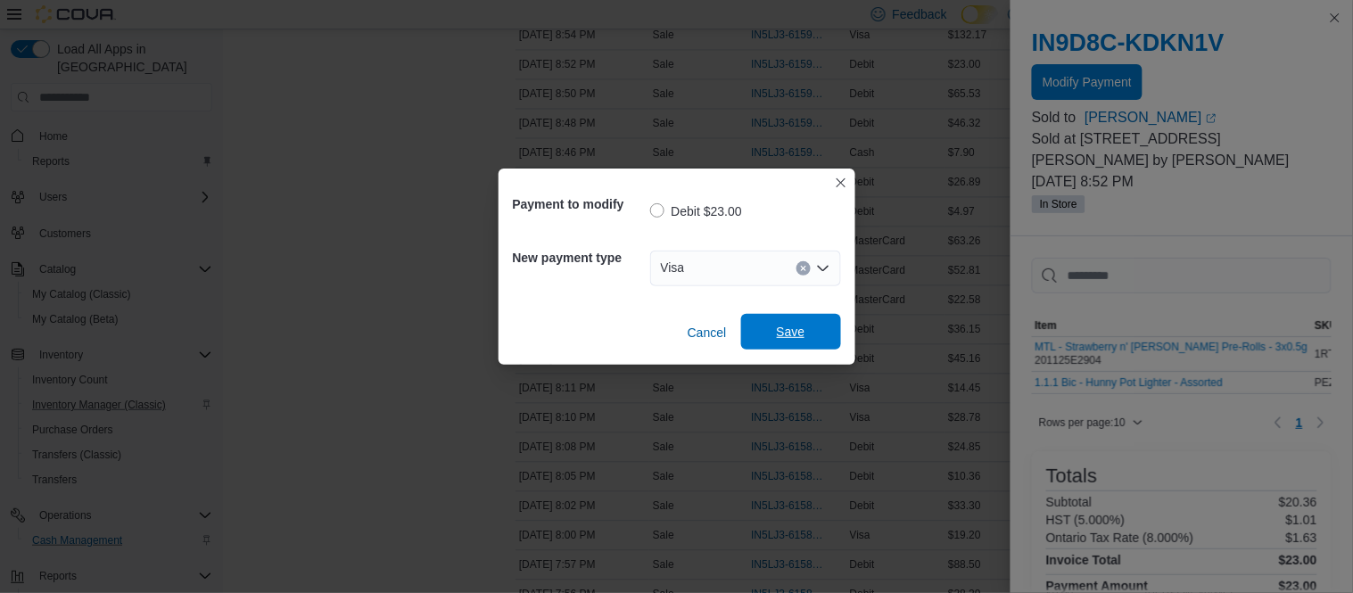
click at [805, 328] on span "Save" at bounding box center [791, 332] width 29 height 18
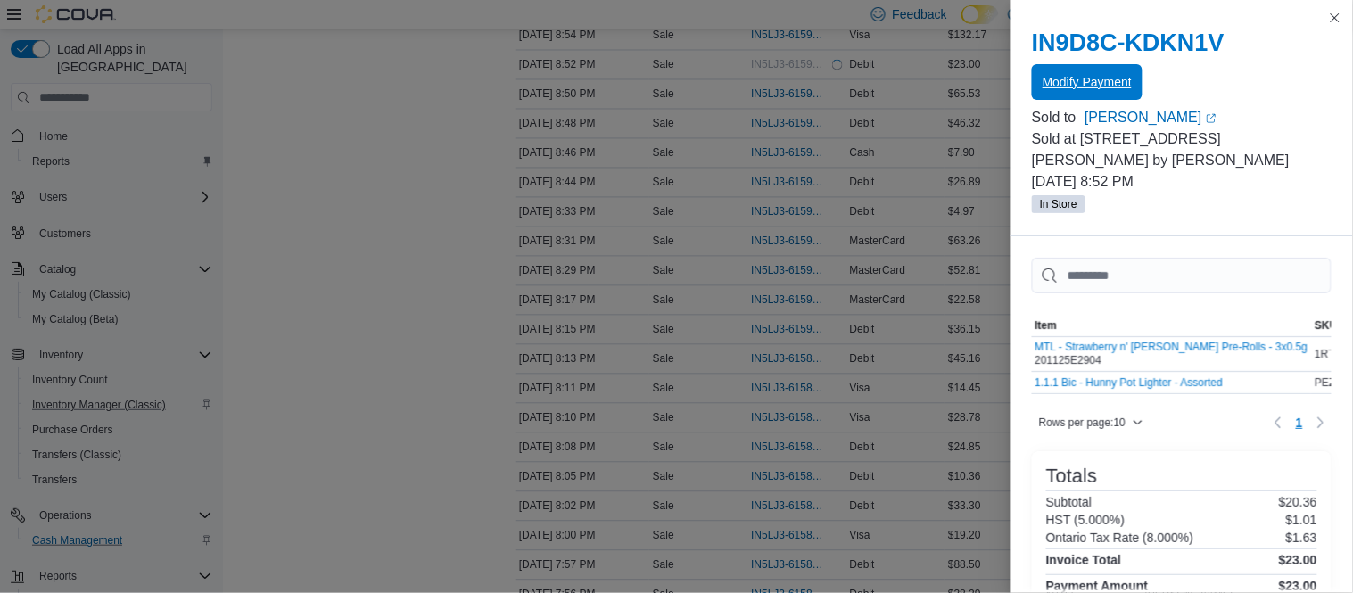
scroll to position [0, 0]
click at [1336, 18] on button "Close this dialog" at bounding box center [1335, 16] width 21 height 21
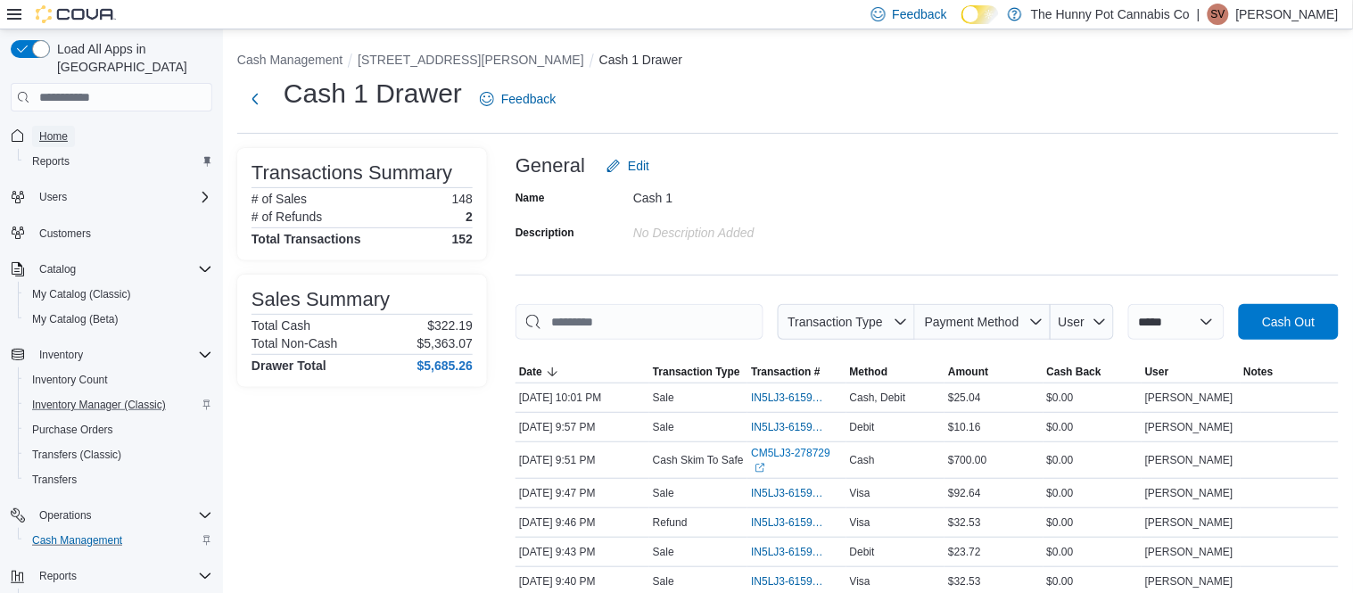
click at [45, 129] on span "Home" at bounding box center [53, 136] width 29 height 14
